Goal: Navigation & Orientation: Find specific page/section

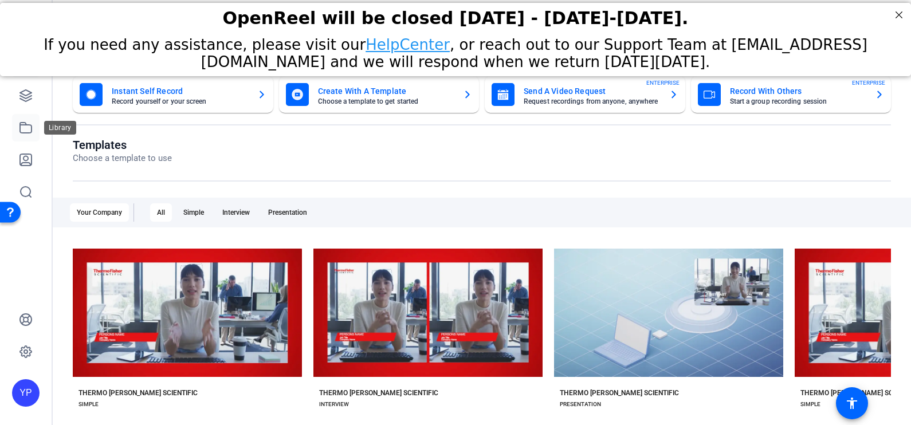
click at [15, 133] on link at bounding box center [25, 127] width 27 height 27
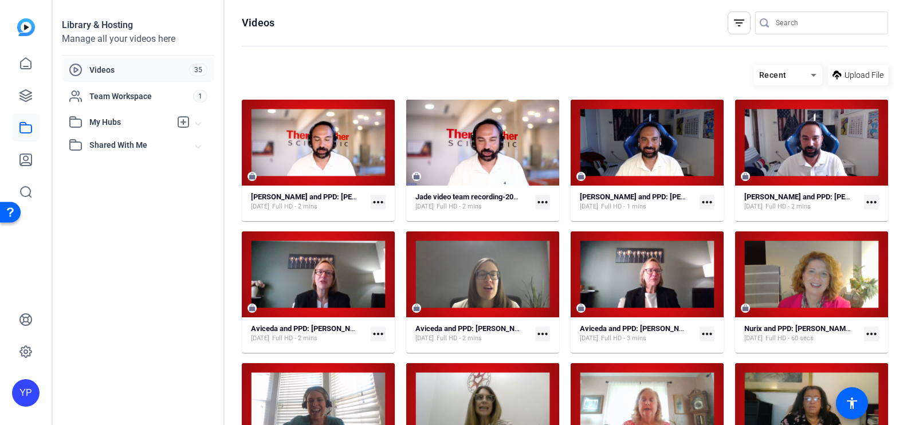
click at [699, 201] on mat-icon "more_horiz" at bounding box center [706, 202] width 15 height 15
click at [672, 74] on div at bounding box center [455, 212] width 911 height 425
click at [704, 198] on mat-icon "more_horiz" at bounding box center [706, 202] width 15 height 15
click at [643, 66] on div at bounding box center [455, 212] width 911 height 425
click at [30, 159] on icon at bounding box center [26, 160] width 14 height 14
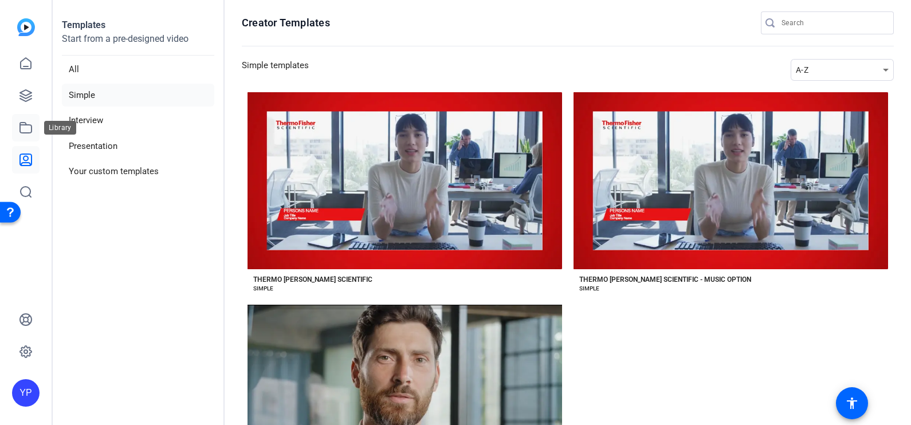
click at [26, 121] on icon at bounding box center [26, 128] width 14 height 14
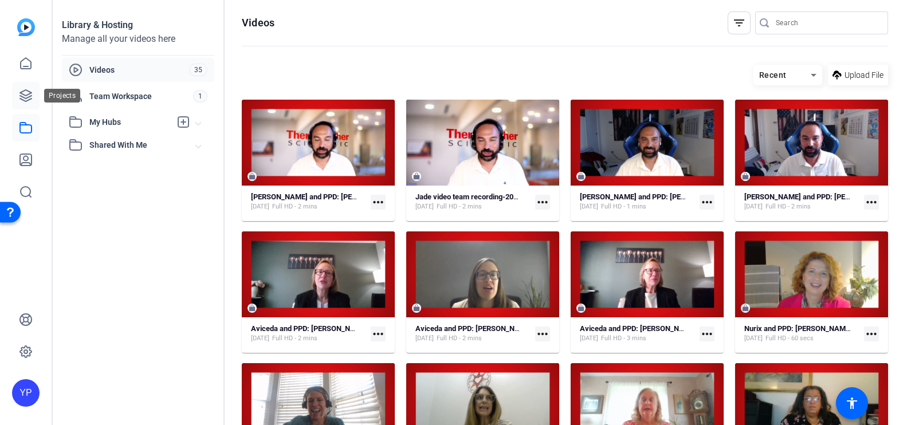
click at [23, 103] on link at bounding box center [25, 95] width 27 height 27
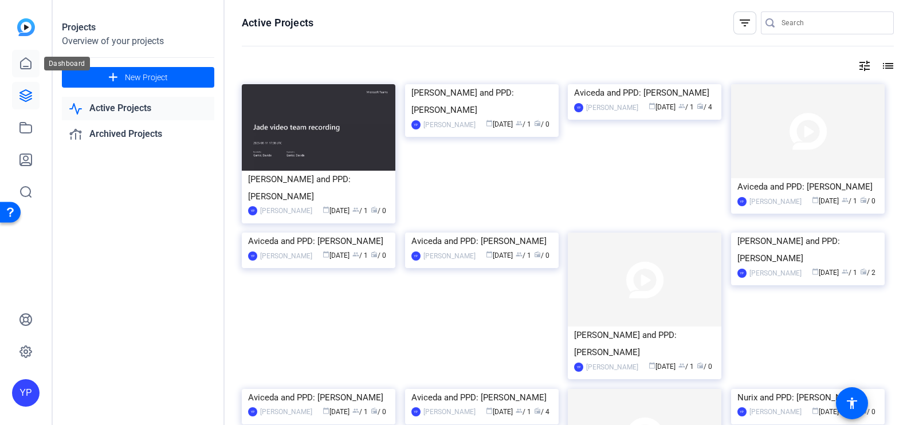
click at [26, 64] on icon at bounding box center [26, 64] width 14 height 14
